Goal: Information Seeking & Learning: Check status

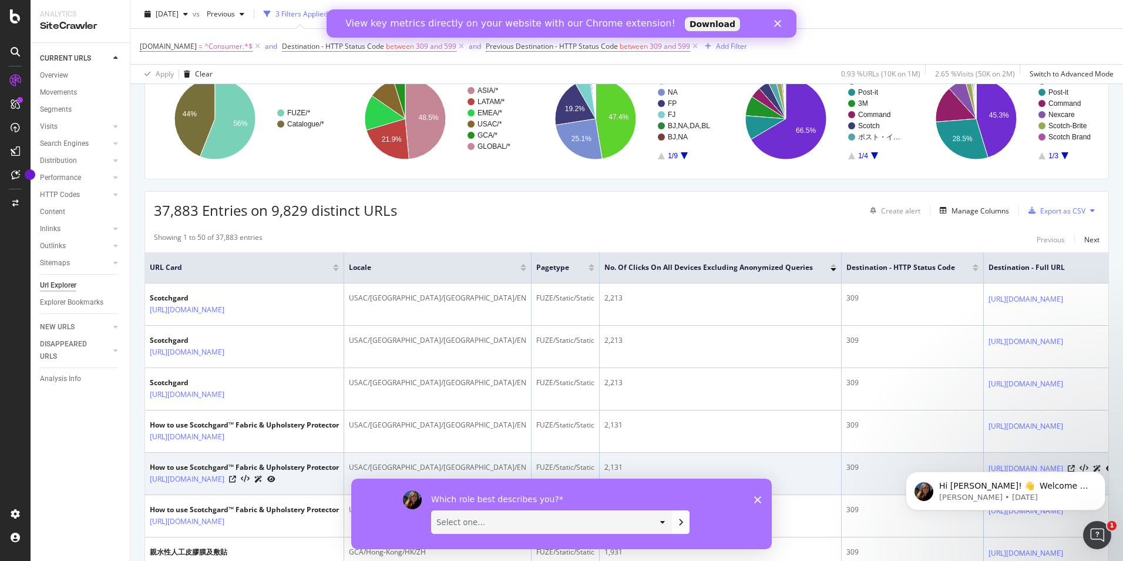
scroll to position [176, 0]
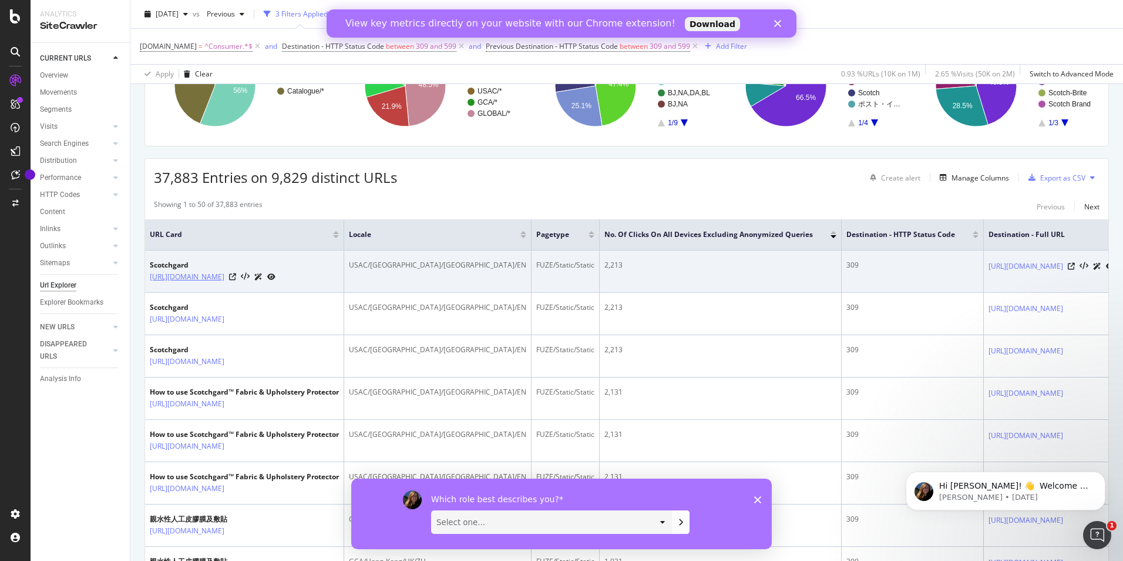
click at [224, 273] on link "[URL][DOMAIN_NAME]" at bounding box center [187, 277] width 75 height 12
